Goal: Task Accomplishment & Management: Manage account settings

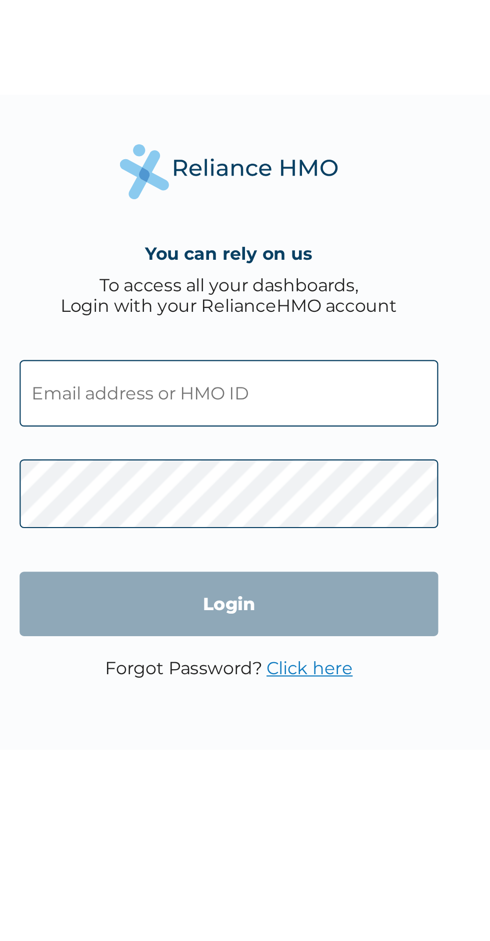
click at [292, 587] on link "Click here" at bounding box center [283, 584] width 40 height 10
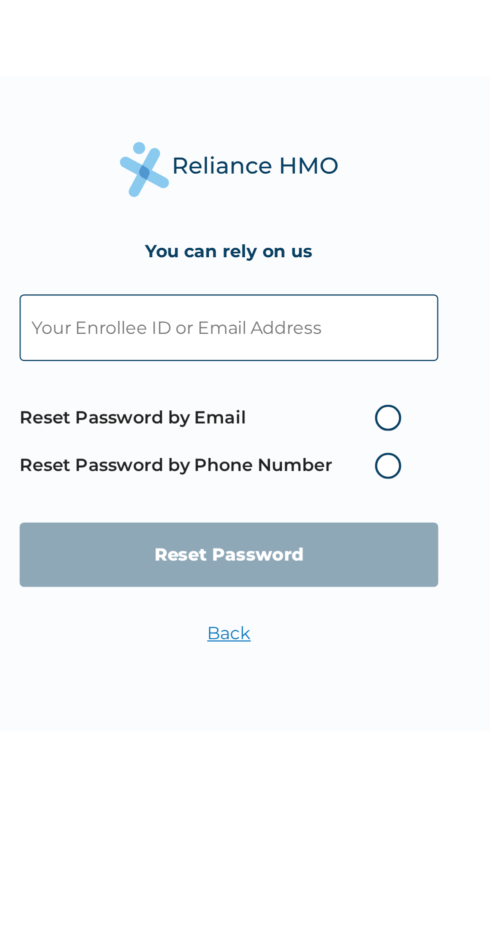
click at [190, 440] on input "text" at bounding box center [245, 435] width 192 height 31
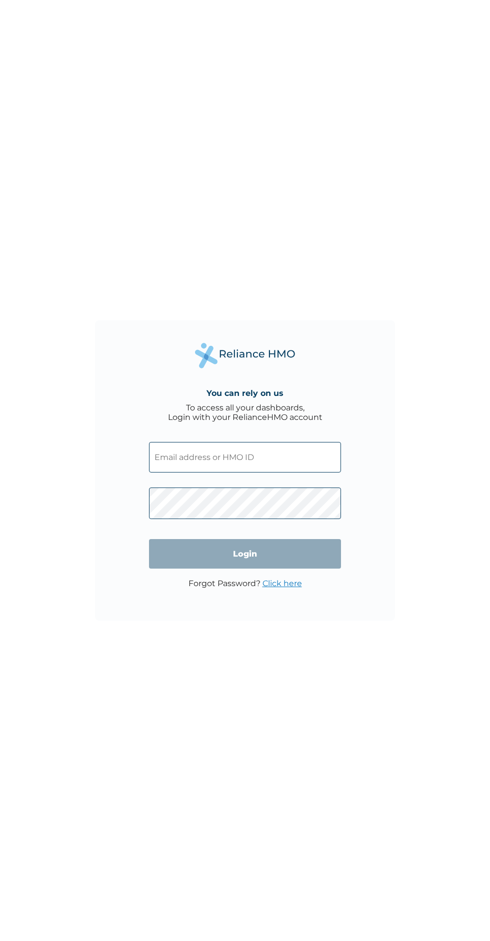
click at [274, 457] on input "text" at bounding box center [245, 457] width 192 height 31
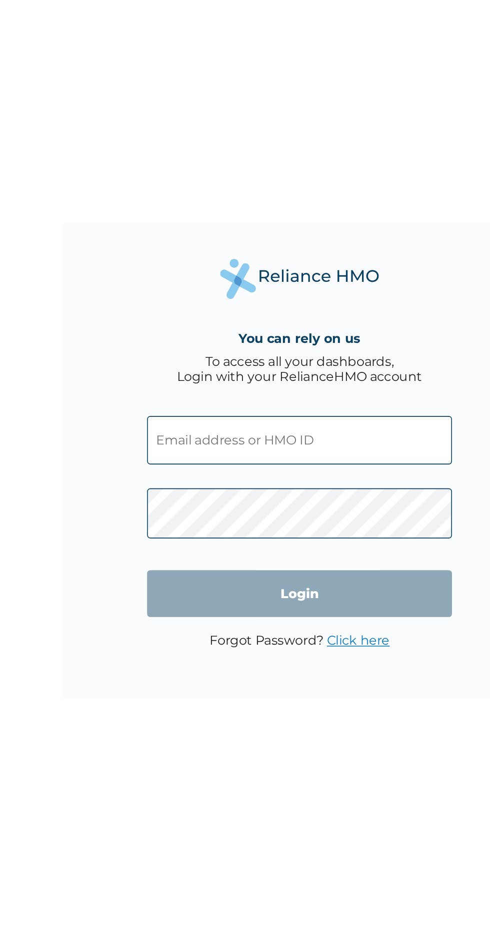
type input "LPD/10019/B"
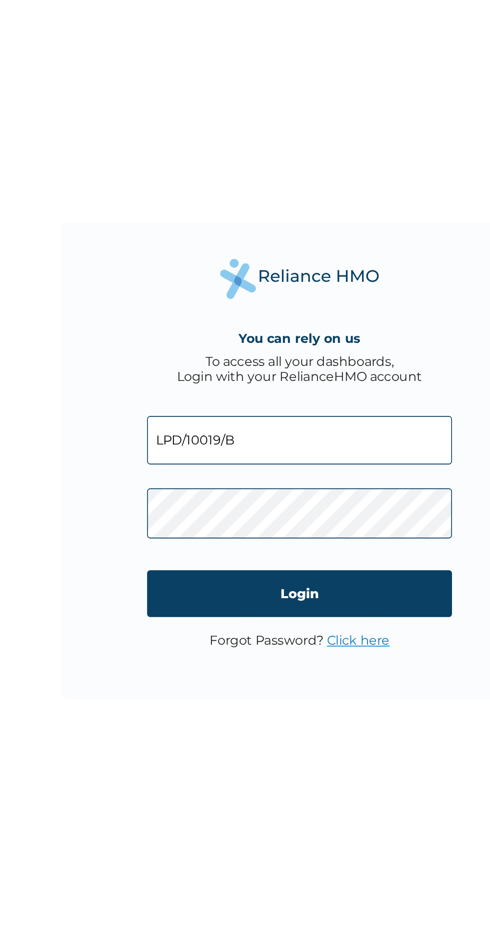
click at [293, 556] on input "Login" at bounding box center [245, 554] width 192 height 30
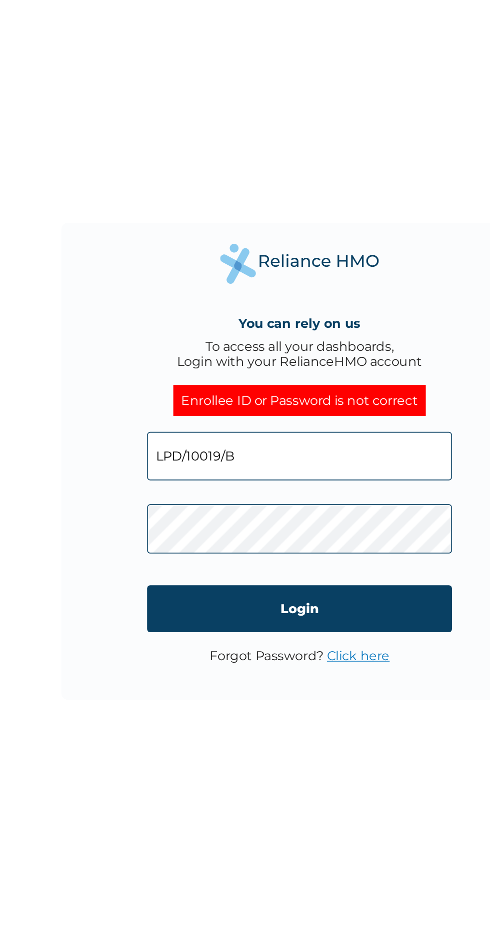
click at [299, 591] on link "Click here" at bounding box center [283, 593] width 40 height 10
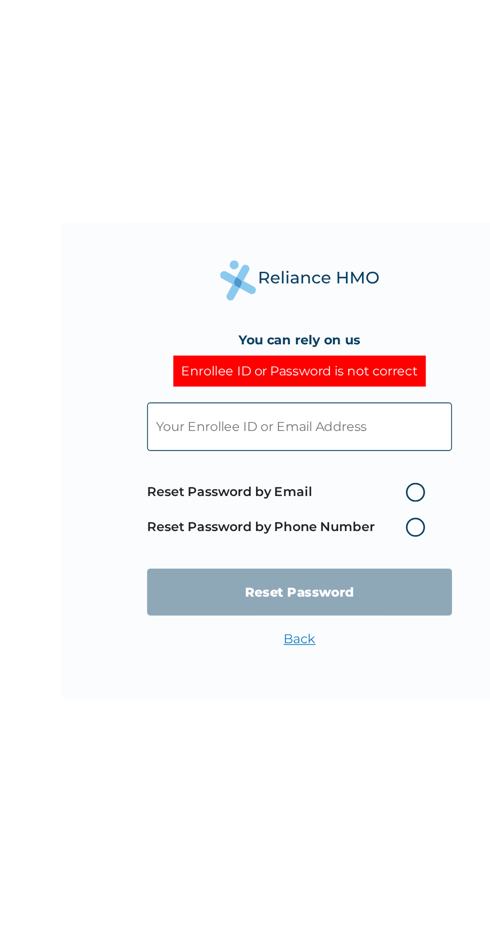
click at [184, 447] on input "text" at bounding box center [245, 448] width 192 height 31
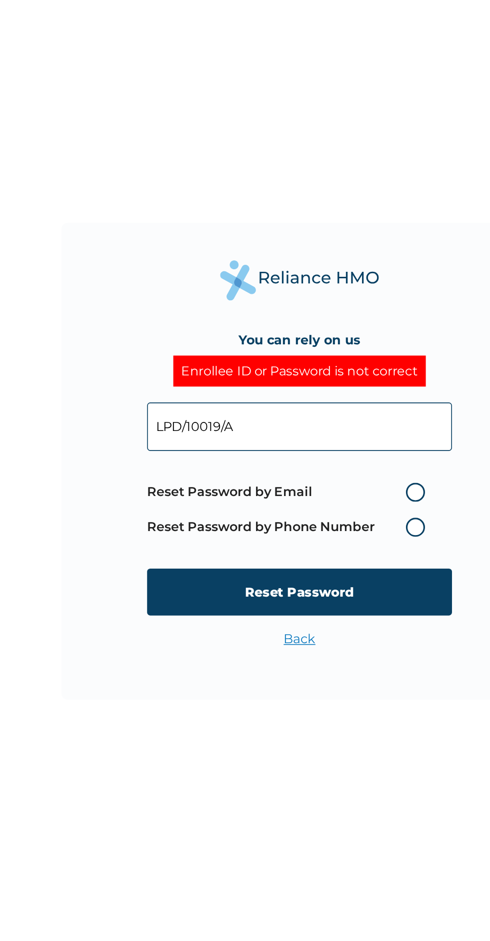
click at [247, 450] on input "LPD/10019/A" at bounding box center [245, 448] width 192 height 31
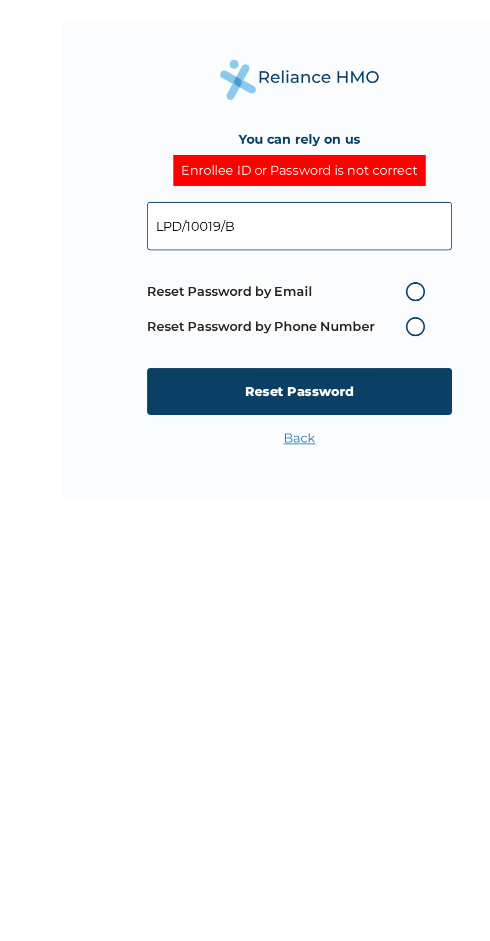
type input "LPD/10019/B"
click at [313, 485] on label "Reset Password by Email" at bounding box center [239, 490] width 180 height 12
click at [313, 485] on input "Reset Password by Email" at bounding box center [306, 490] width 16 height 16
radio input "true"
click at [289, 555] on input "Reset Password" at bounding box center [245, 553] width 192 height 30
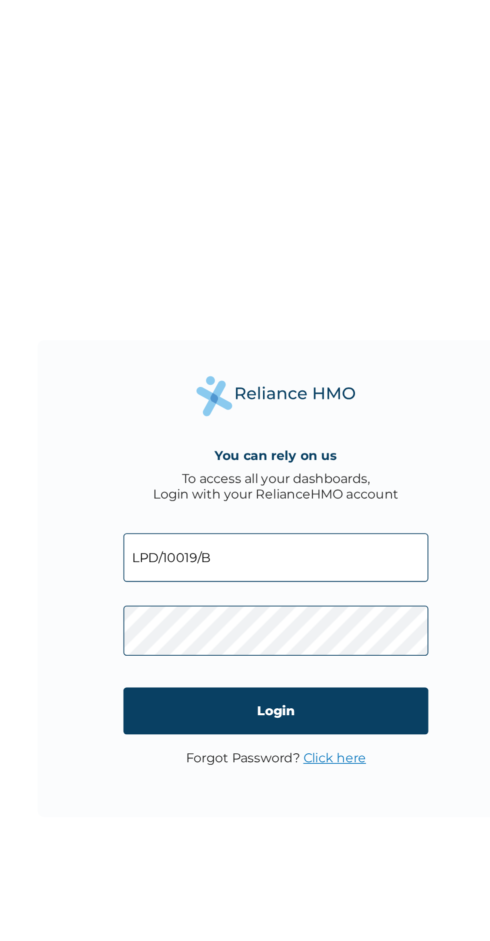
click at [294, 588] on link "Click here" at bounding box center [283, 584] width 40 height 10
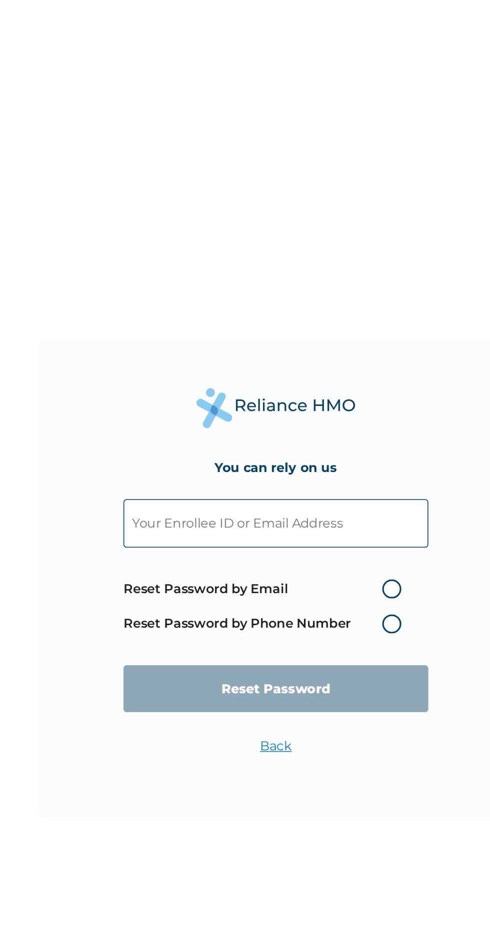
click at [274, 431] on input "text" at bounding box center [245, 435] width 192 height 31
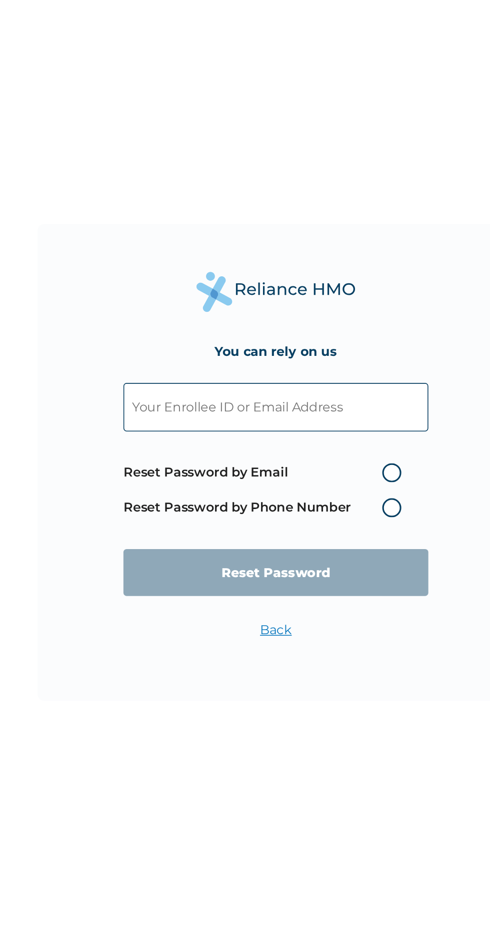
paste input "LPD/10019/A"
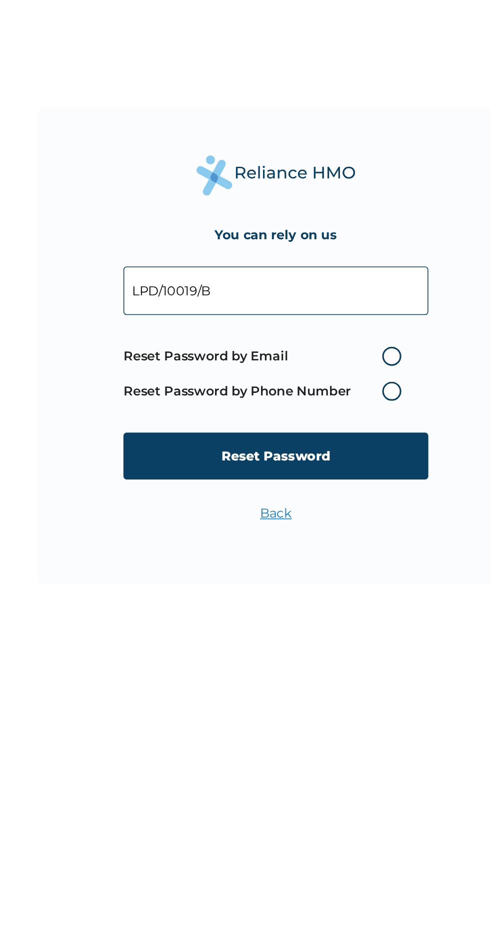
type input "LPD/10019/B"
click at [313, 504] on label "Reset Password by Phone Number" at bounding box center [239, 499] width 180 height 12
click at [325, 501] on label "Reset Password by Phone Number" at bounding box center [239, 499] width 180 height 12
click at [322, 500] on label "Reset Password by Phone Number" at bounding box center [239, 499] width 180 height 12
click at [317, 503] on label "Reset Password by Phone Number" at bounding box center [239, 499] width 180 height 12
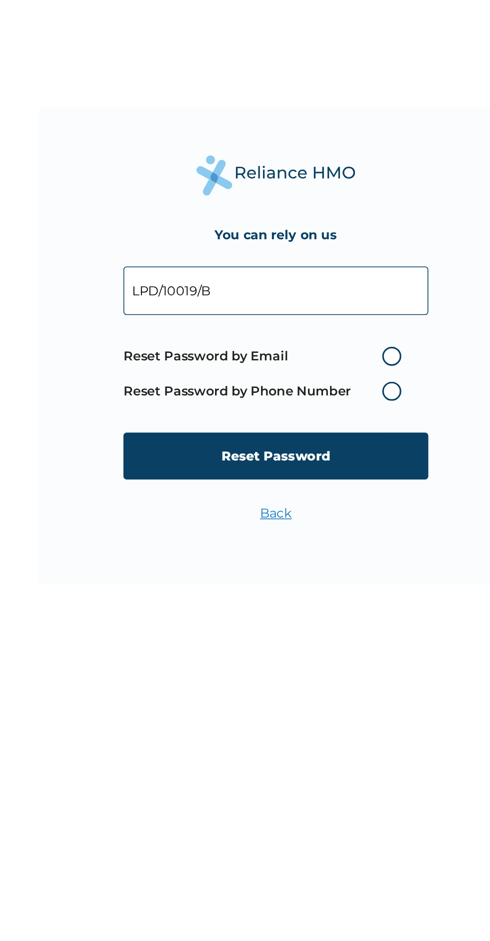
click at [316, 505] on label "Reset Password by Phone Number" at bounding box center [239, 499] width 180 height 12
click at [315, 480] on label "Reset Password by Email" at bounding box center [239, 477] width 180 height 12
click at [314, 480] on input "Reset Password by Email" at bounding box center [306, 477] width 16 height 16
radio input "true"
click at [328, 475] on label "Reset Password by Email" at bounding box center [239, 477] width 180 height 12
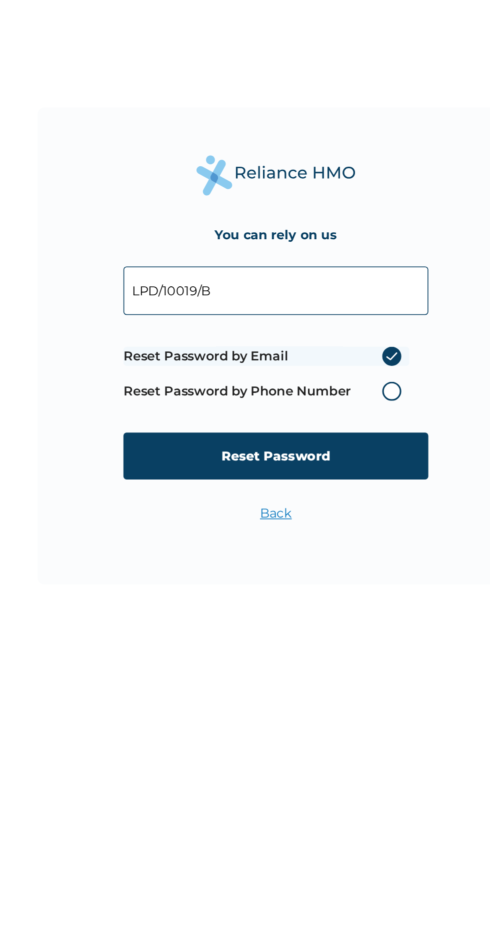
click at [314, 475] on input "Reset Password by Email" at bounding box center [306, 477] width 16 height 16
click at [327, 500] on label "Reset Password by Phone Number" at bounding box center [239, 499] width 180 height 12
click at [316, 504] on label "Reset Password by Phone Number" at bounding box center [239, 499] width 180 height 12
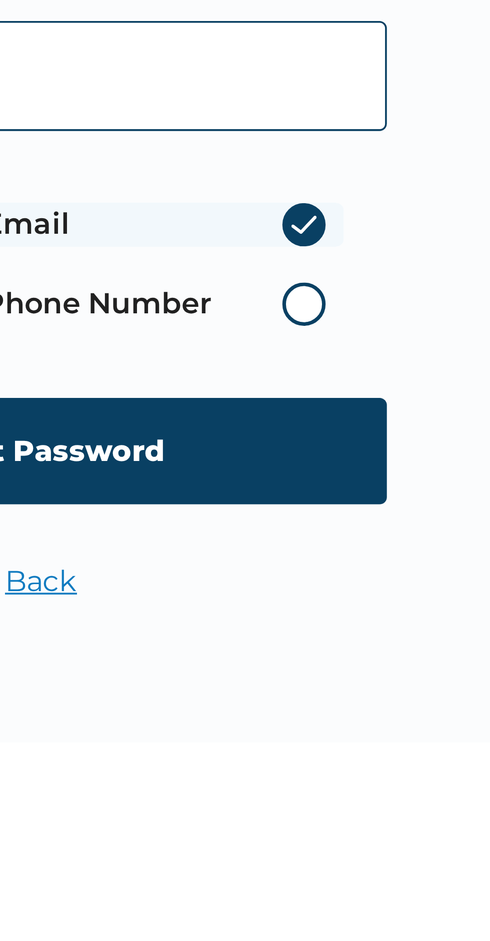
click at [321, 503] on label "Reset Password by Phone Number" at bounding box center [239, 499] width 180 height 12
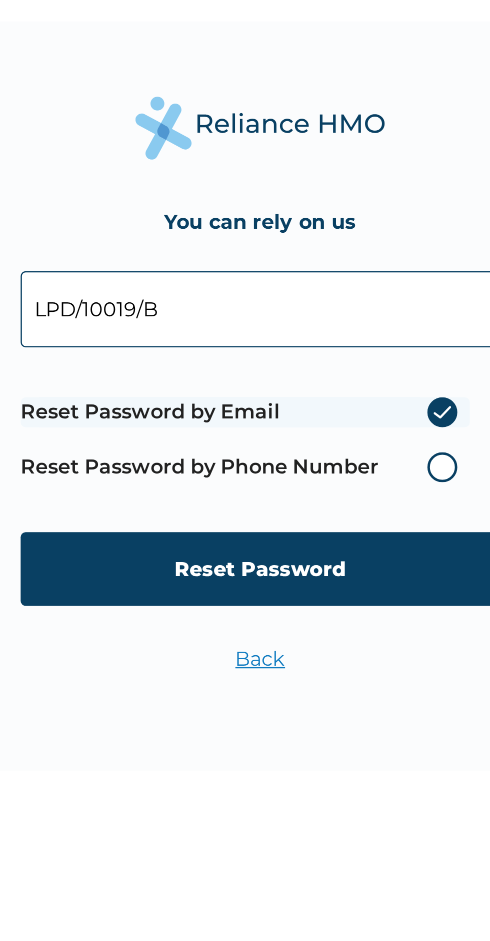
click at [265, 440] on input "LPD/10019/B" at bounding box center [245, 435] width 192 height 31
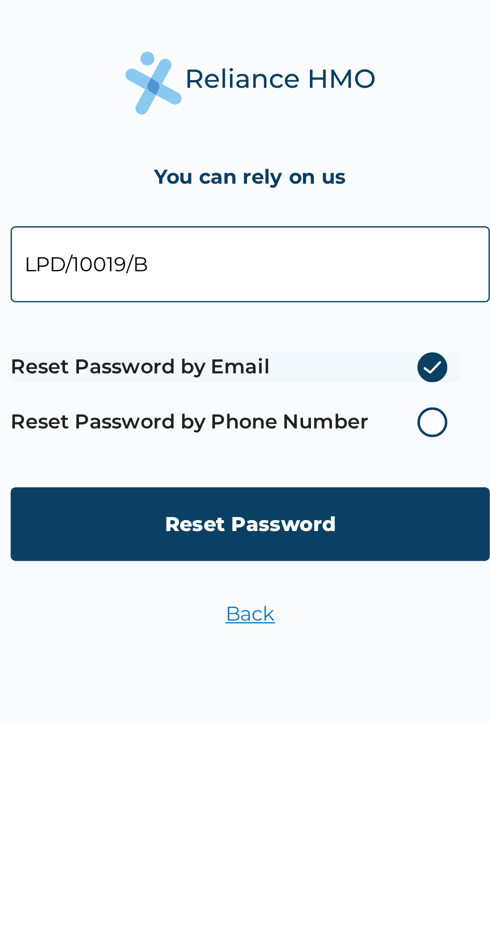
click at [267, 526] on input "Reset Password" at bounding box center [245, 540] width 192 height 30
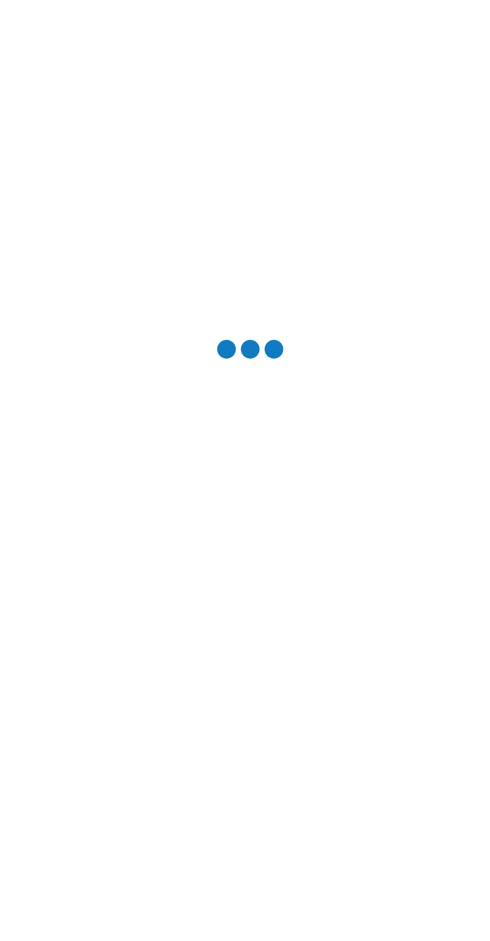
click at [269, 493] on div at bounding box center [245, 470] width 490 height 941
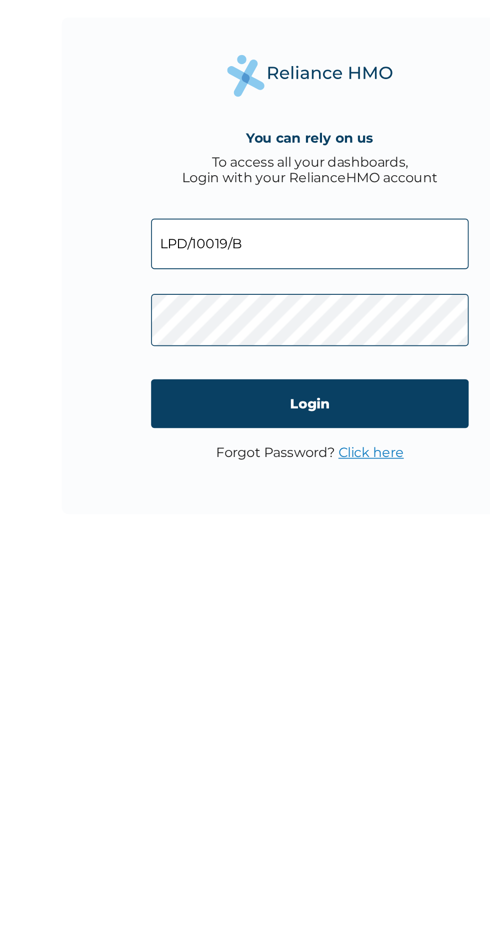
click at [183, 556] on input "Login" at bounding box center [245, 554] width 192 height 30
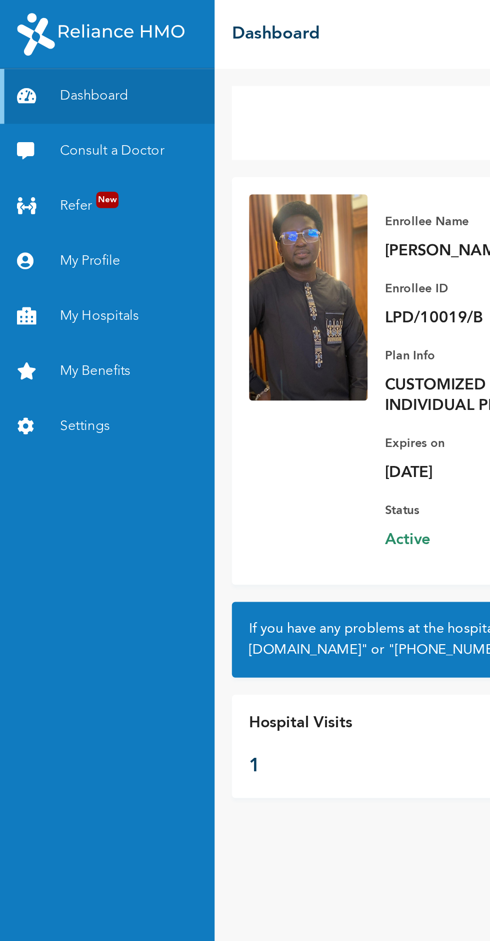
click at [33, 117] on link "Refer New" at bounding box center [62, 120] width 125 height 32
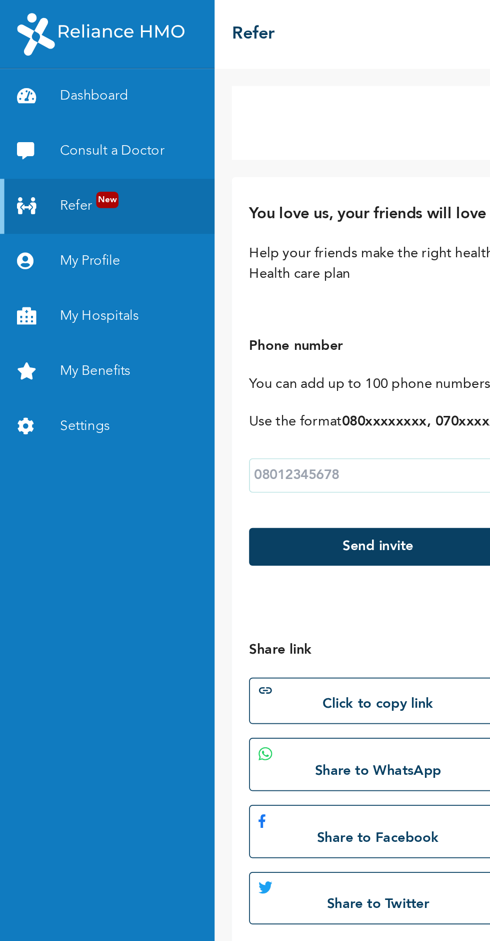
click at [32, 147] on link "My Profile" at bounding box center [62, 152] width 125 height 32
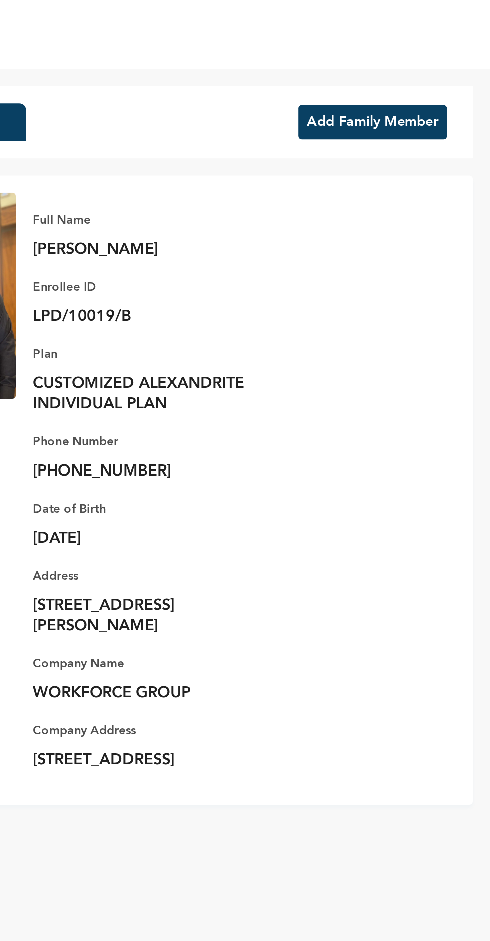
click at [400, 78] on button "Add Family Member" at bounding box center [422, 71] width 87 height 20
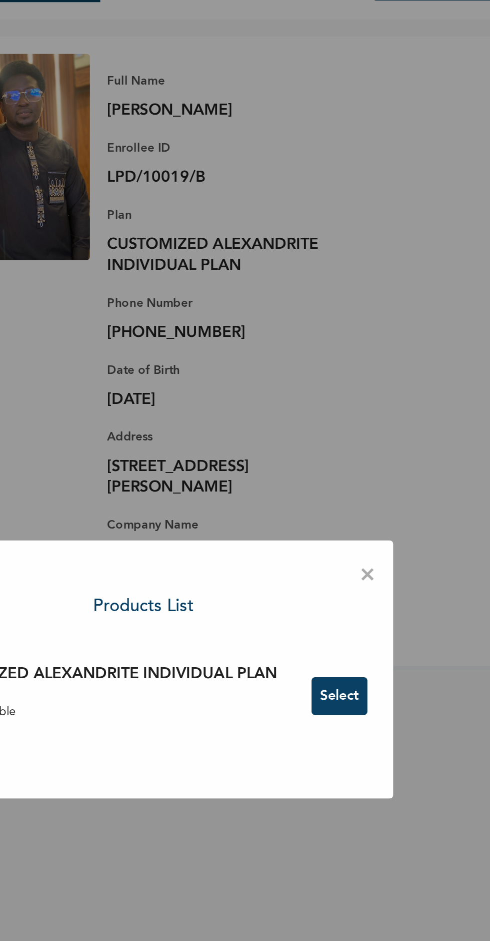
click at [379, 426] on span "×" at bounding box center [376, 415] width 10 height 21
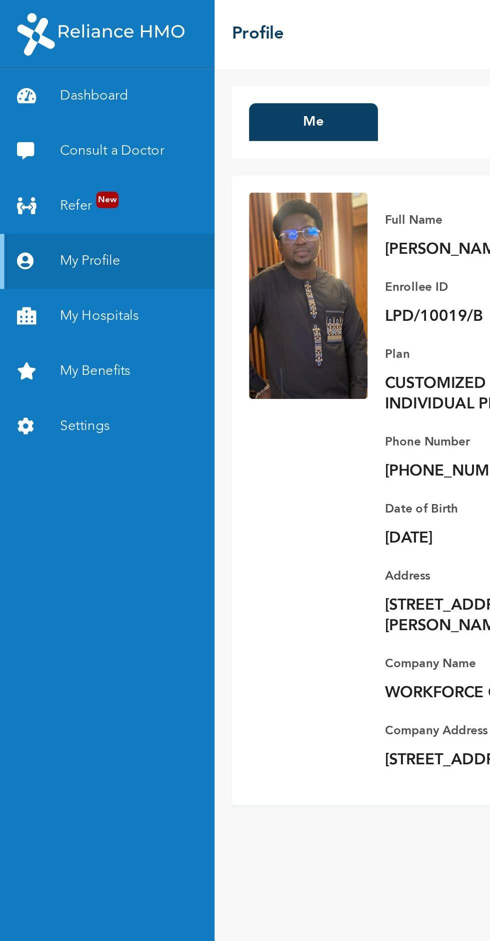
click at [37, 221] on link "My Benefits" at bounding box center [62, 216] width 125 height 32
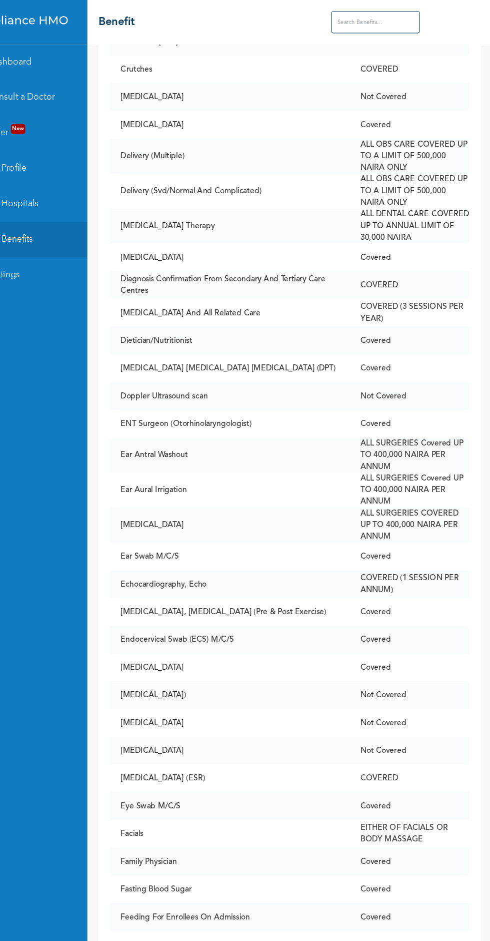
scroll to position [1706, 0]
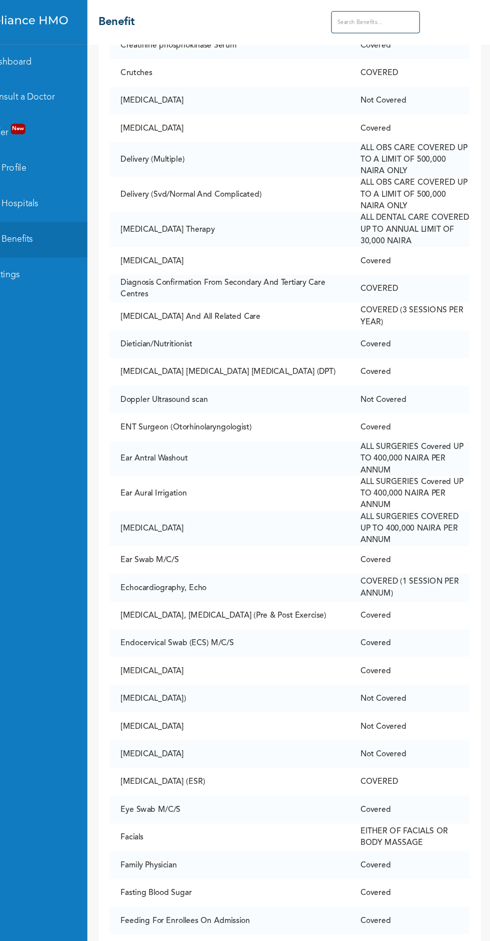
click at [375, 21] on input "text" at bounding box center [385, 20] width 80 height 20
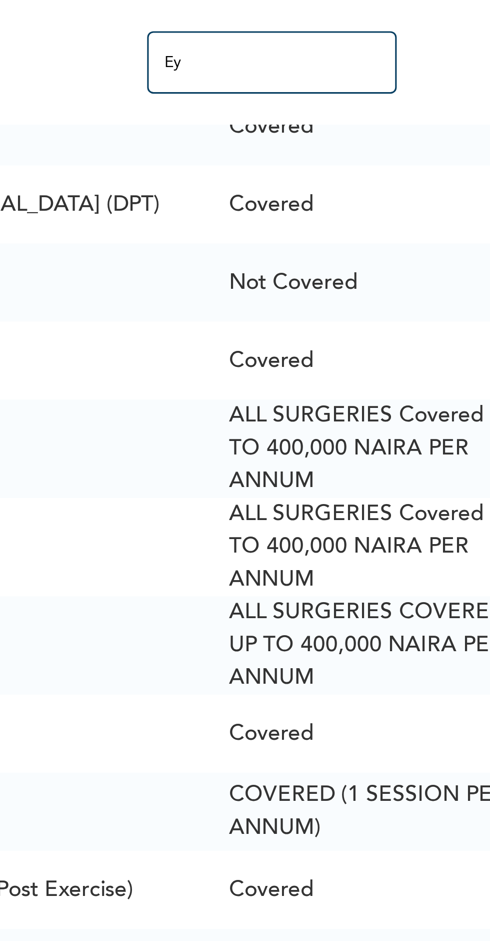
scroll to position [0, 0]
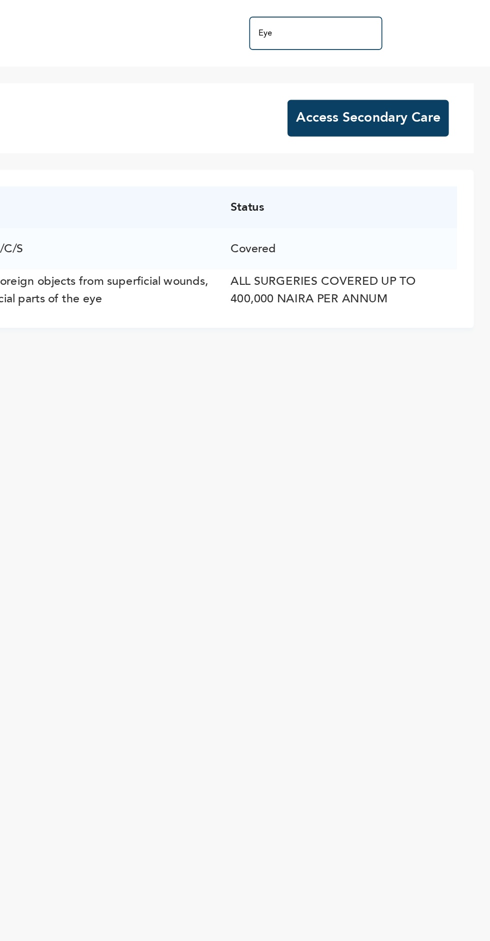
click at [377, 12] on input "Eye" at bounding box center [385, 20] width 80 height 20
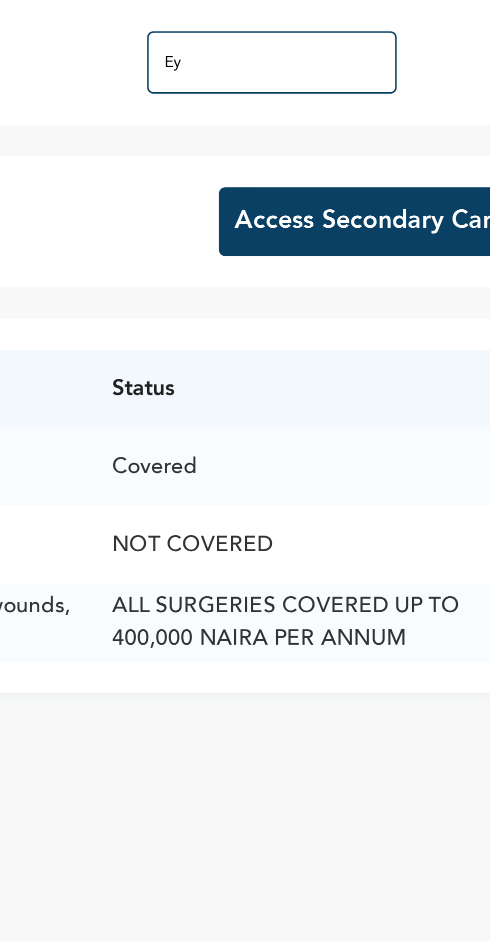
type input "E"
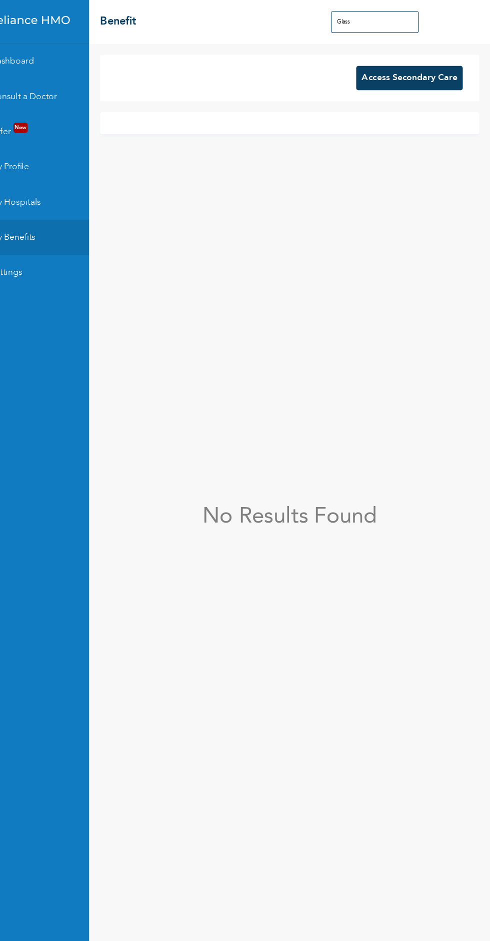
click at [371, 20] on input "Glass" at bounding box center [385, 20] width 80 height 20
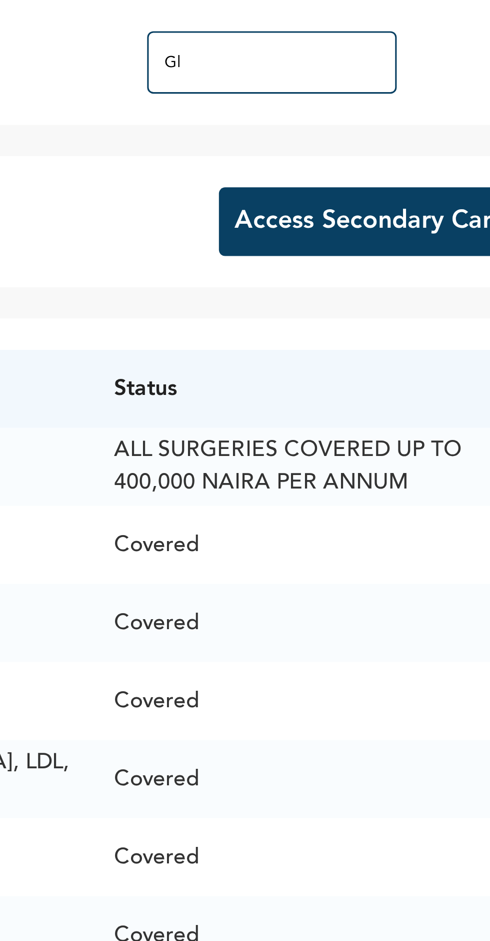
type input "G"
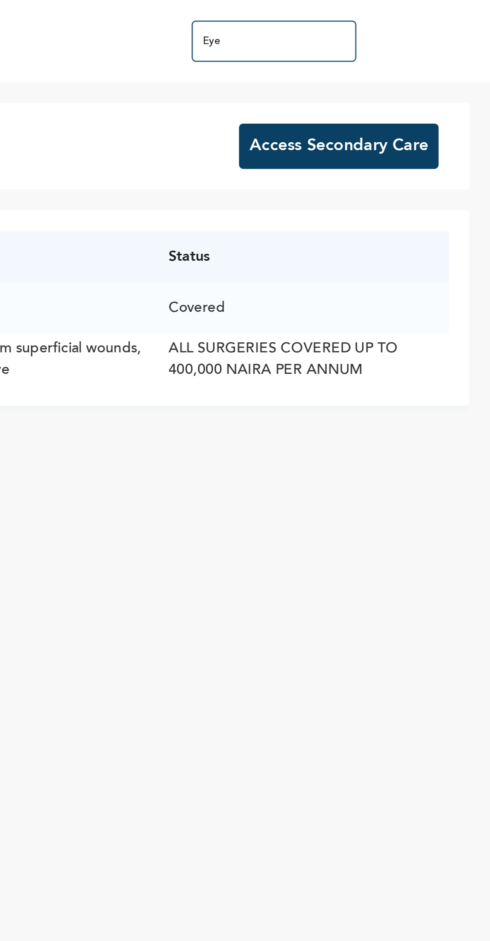
click at [365, 20] on input "Eye" at bounding box center [385, 20] width 80 height 20
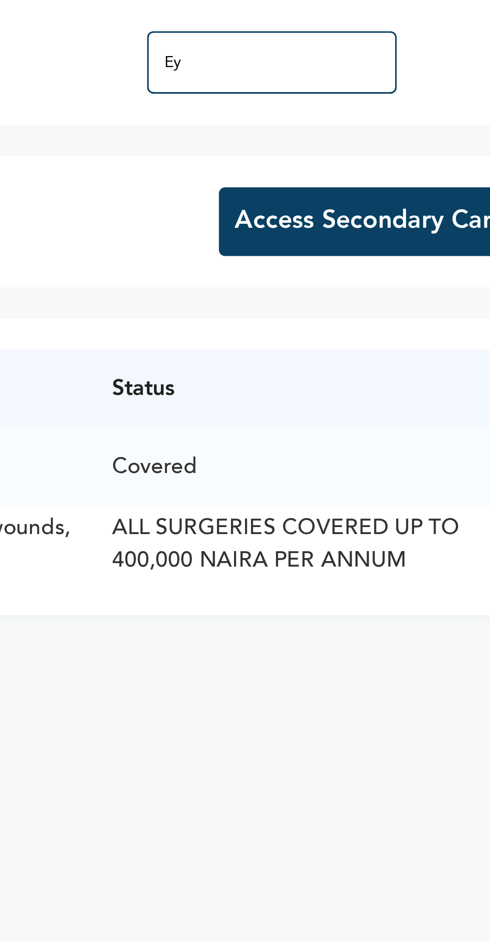
type input "E"
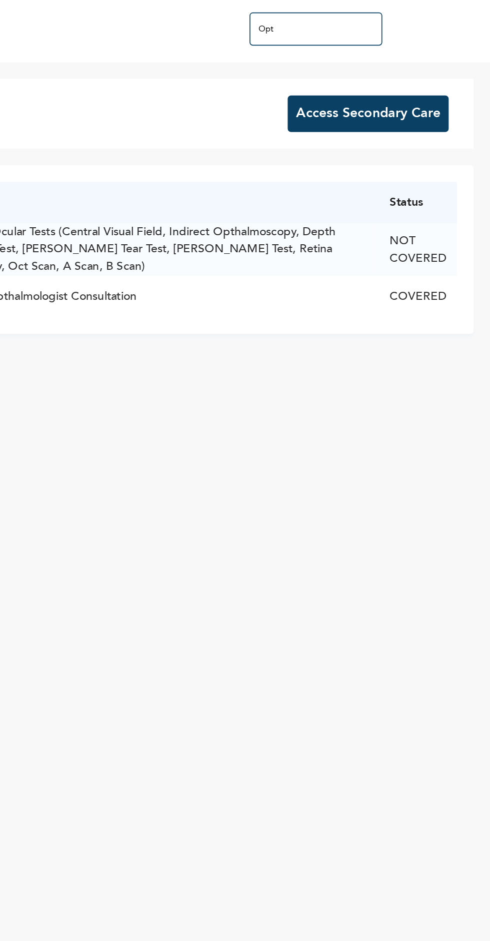
click at [368, 22] on input "Opt" at bounding box center [385, 20] width 80 height 20
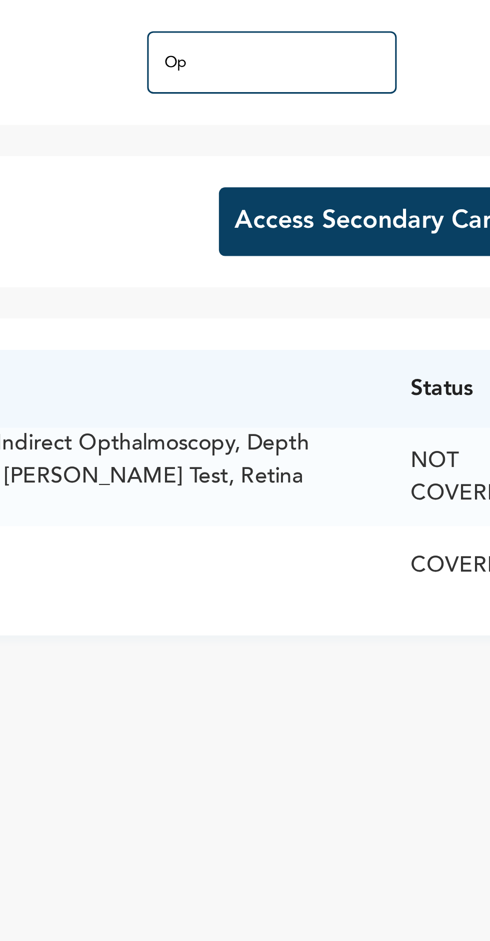
type input "O"
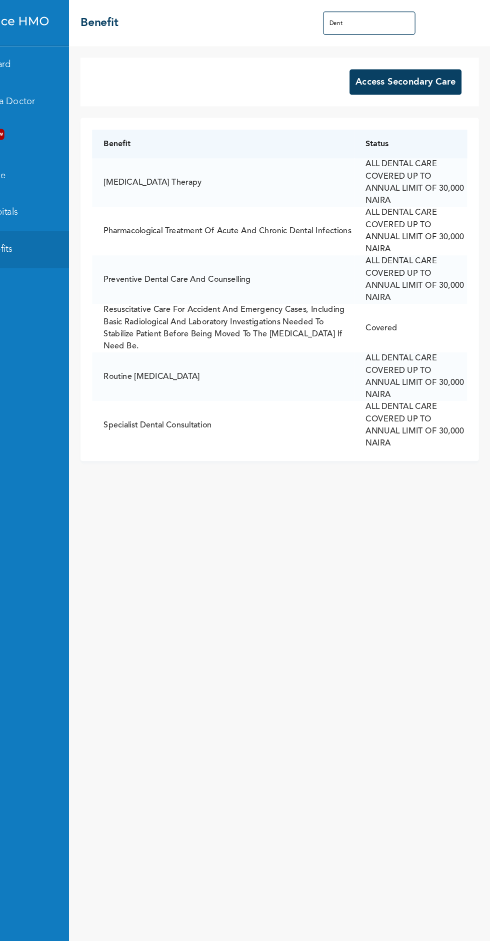
type input "Dent"
